Goal: Transaction & Acquisition: Purchase product/service

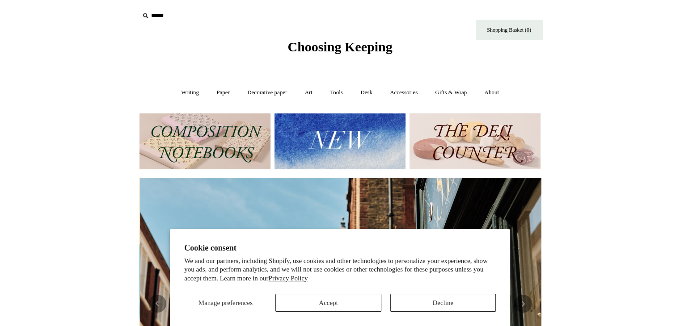
scroll to position [0, 401]
click at [474, 148] on img at bounding box center [475, 142] width 131 height 56
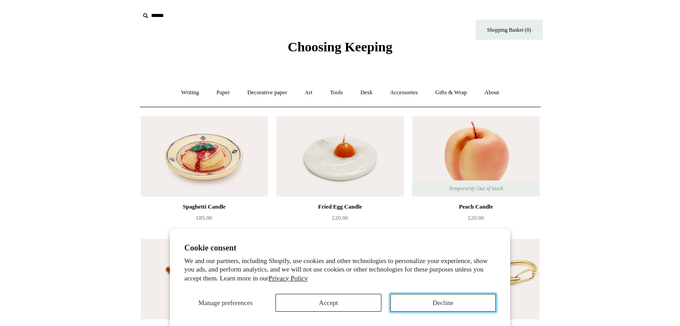
click at [397, 304] on button "Decline" at bounding box center [443, 303] width 106 height 18
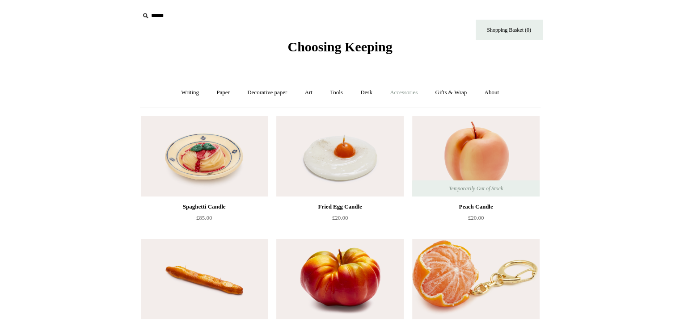
click at [412, 92] on link "Accessories +" at bounding box center [404, 93] width 44 height 24
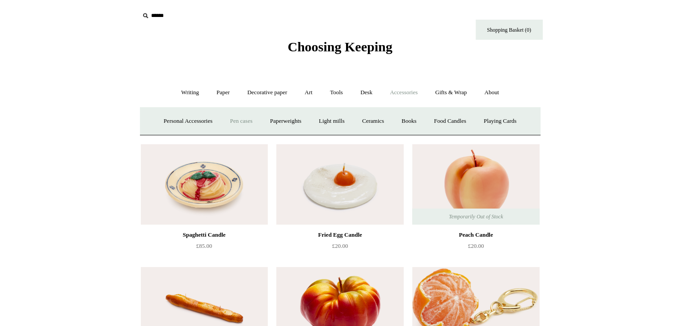
click at [237, 122] on link "Pen cases" at bounding box center [241, 122] width 38 height 24
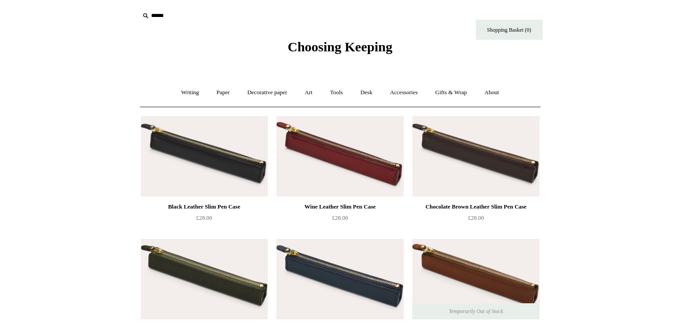
click at [327, 47] on span "Choosing Keeping" at bounding box center [339, 46] width 105 height 15
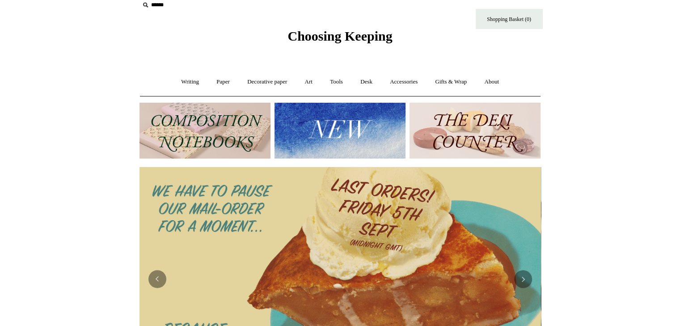
scroll to position [12, 0]
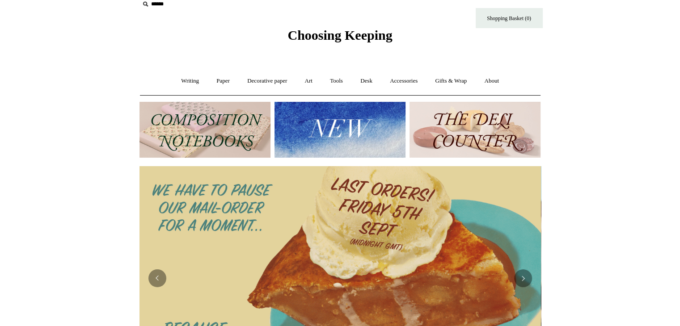
click at [340, 135] on img at bounding box center [340, 130] width 131 height 56
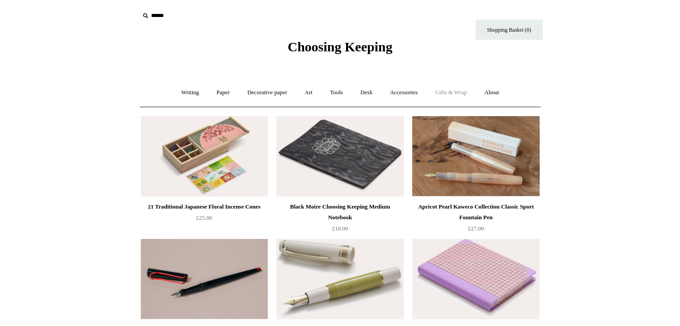
click at [450, 96] on link "Gifts & Wrap +" at bounding box center [451, 93] width 48 height 24
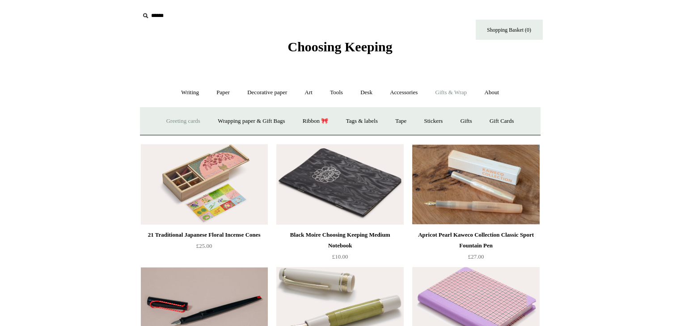
click at [173, 117] on link "Greeting cards +" at bounding box center [183, 122] width 50 height 24
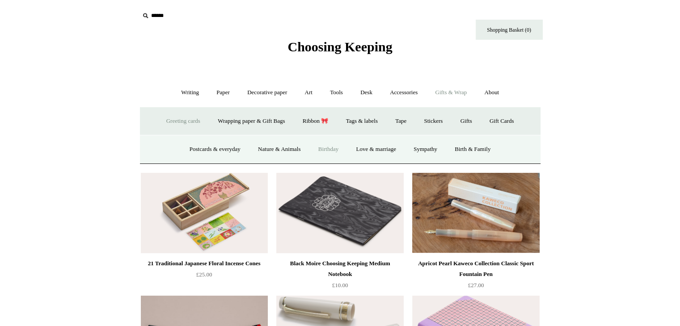
click at [329, 152] on link "Birthday" at bounding box center [328, 150] width 37 height 24
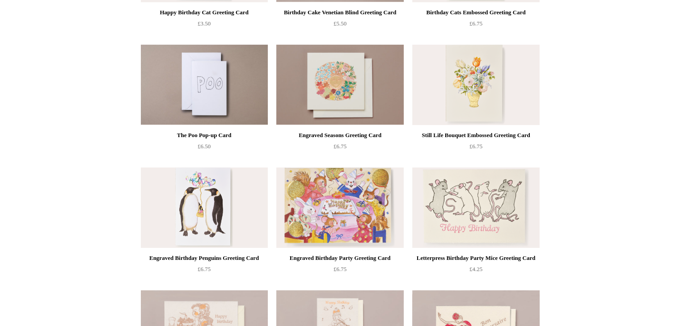
scroll to position [195, 0]
click at [394, 213] on img at bounding box center [339, 207] width 127 height 80
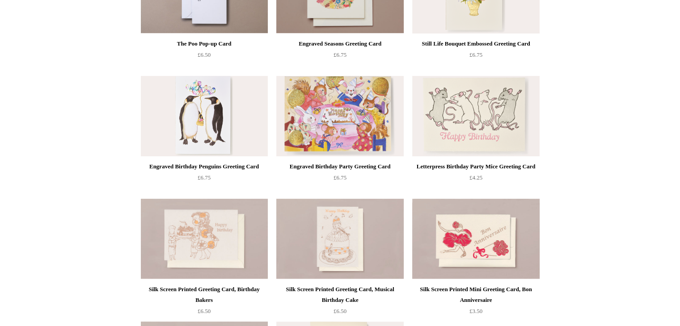
scroll to position [0, 0]
